Goal: Navigation & Orientation: Find specific page/section

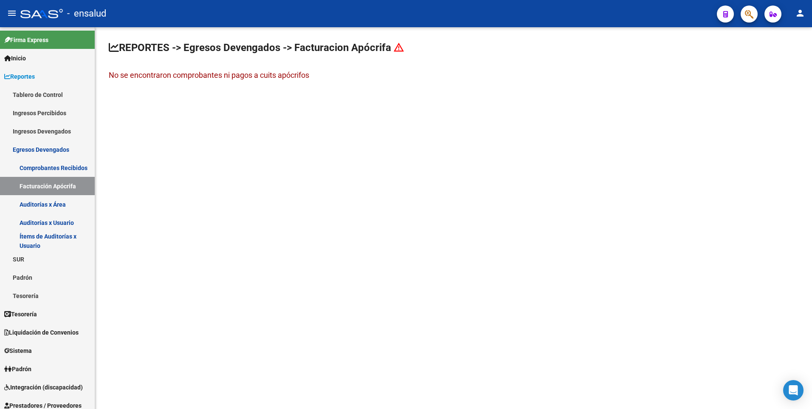
click at [402, 48] on icon at bounding box center [399, 47] width 10 height 10
click at [49, 206] on link "Auditorías x Área" at bounding box center [47, 204] width 95 height 18
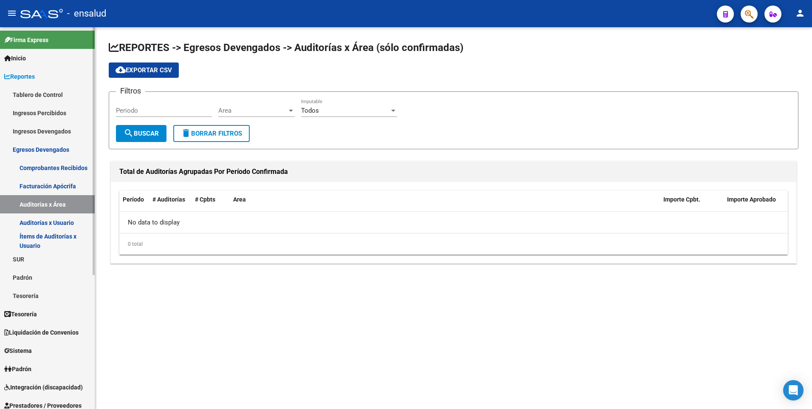
click at [45, 220] on link "Auditorías x Usuario" at bounding box center [47, 222] width 95 height 18
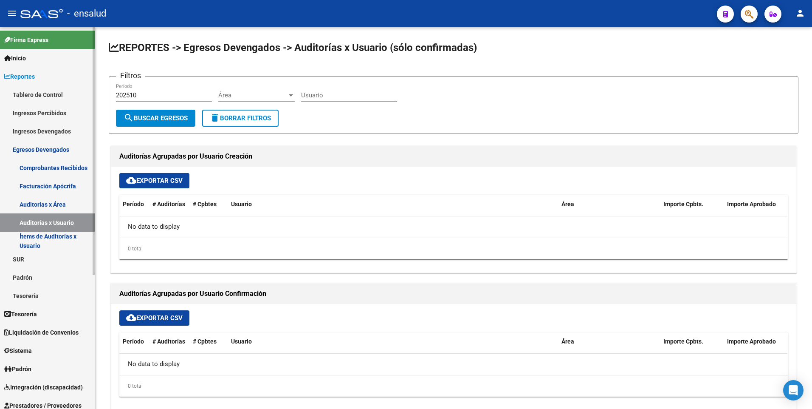
click at [50, 238] on link "Ítems de Auditorías x Usuario" at bounding box center [47, 240] width 95 height 18
